Goal: Use online tool/utility

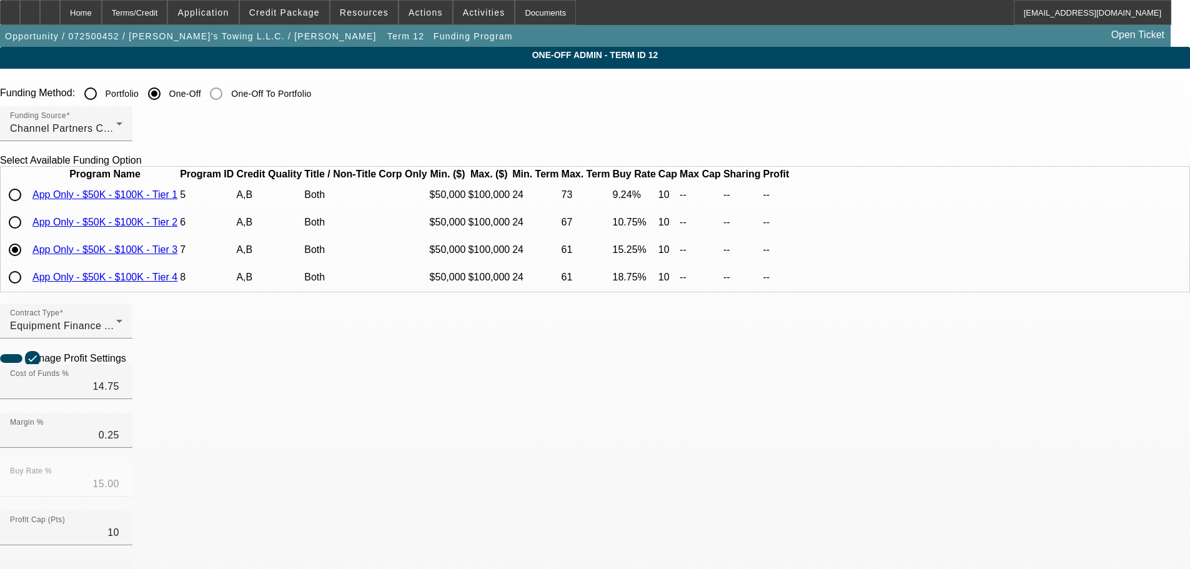
scroll to position [995, 0]
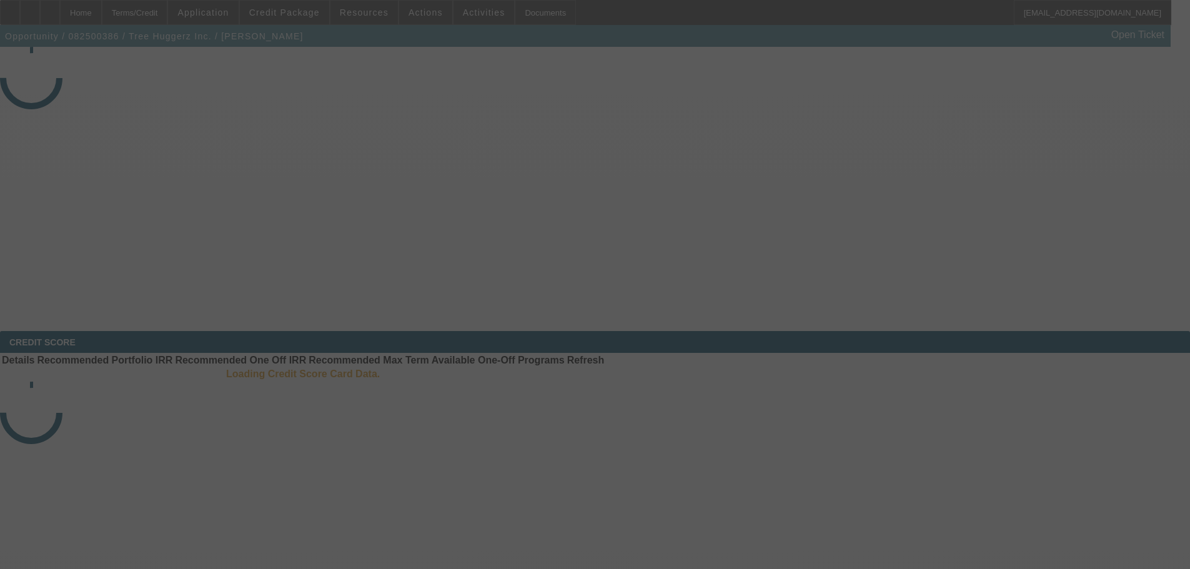
select select "3"
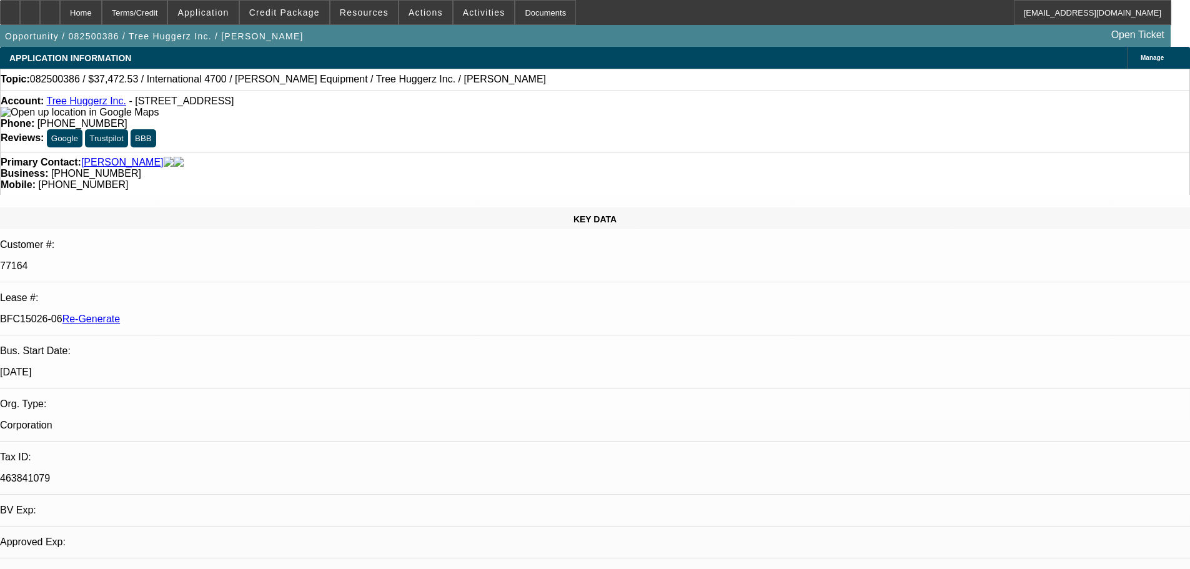
select select "0"
select select "1"
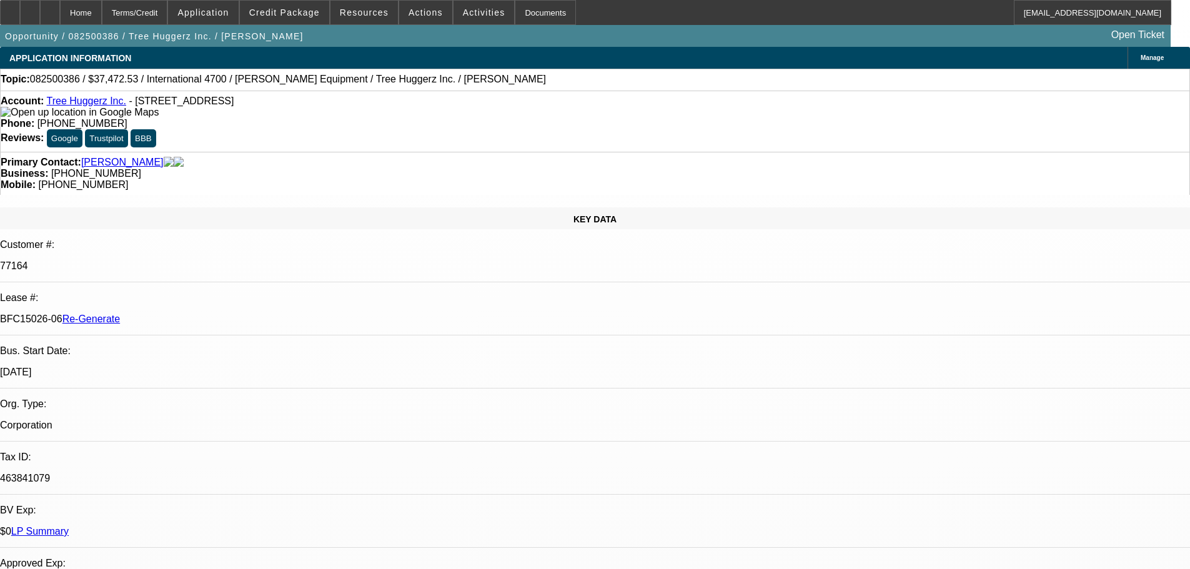
select select "6"
click at [465, 11] on span "Activities" at bounding box center [484, 12] width 42 height 10
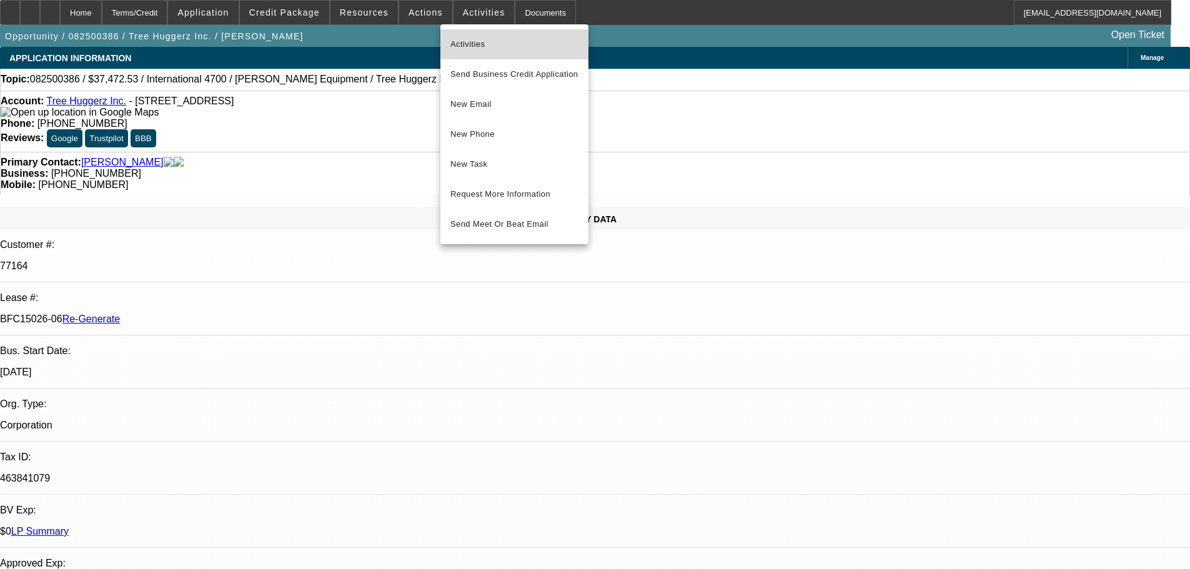
click at [503, 47] on span "Activities" at bounding box center [514, 44] width 128 height 15
